Goal: Task Accomplishment & Management: Use online tool/utility

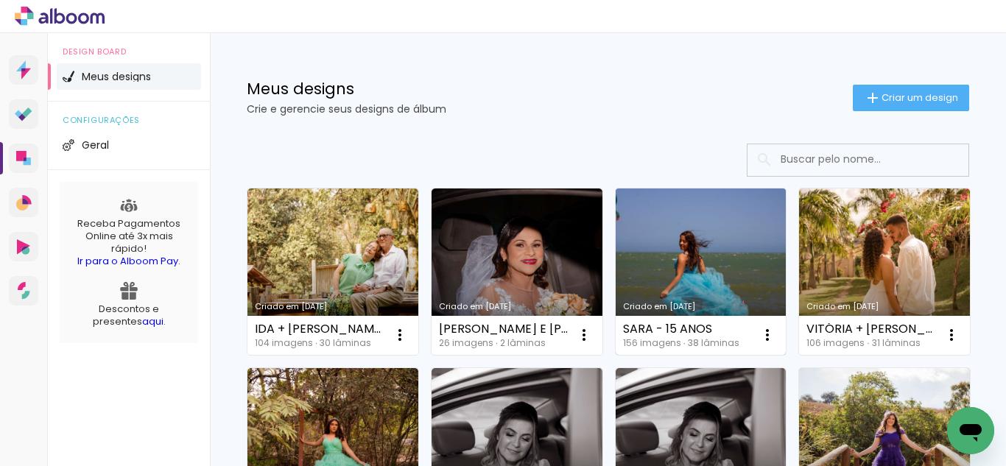
click at [664, 255] on link "Criado em [DATE]" at bounding box center [700, 271] width 171 height 166
